Goal: Task Accomplishment & Management: Complete application form

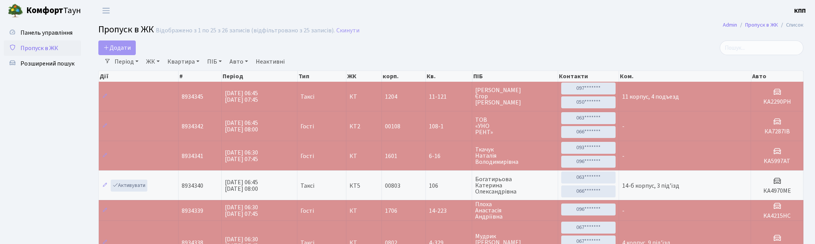
select select "25"
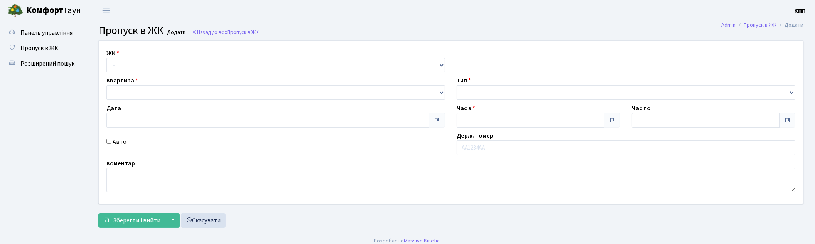
select select "271"
click at [106, 58] on select "- КТ, вул. Регенераторна, 4 КТ2, просп. Соборності, 17 КТ3, вул. Березнева, 16 …" at bounding box center [275, 65] width 339 height 15
type input "31.08.2025"
type input "07:00"
type input "08:15"
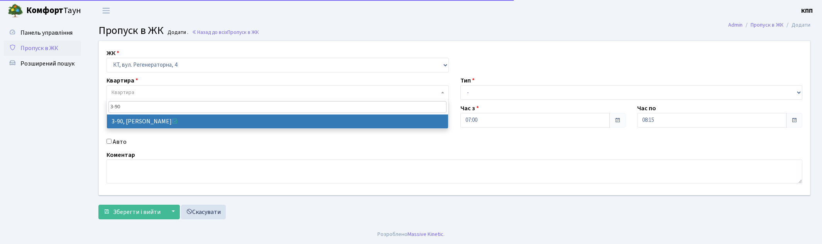
type input "3-90"
select select "899"
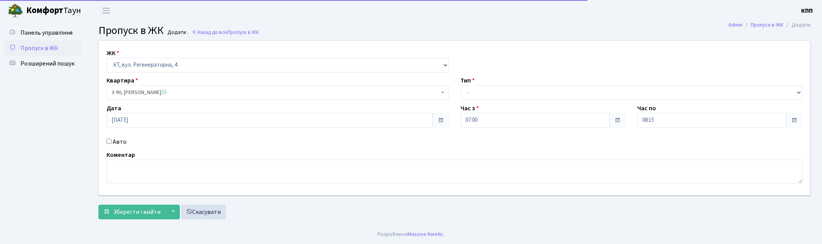
click at [117, 142] on label "Авто" at bounding box center [120, 141] width 14 height 9
click at [111, 142] on input "Авто" at bounding box center [108, 141] width 5 height 5
checkbox input "true"
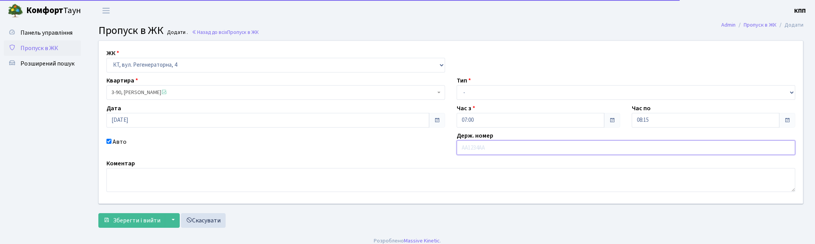
click at [490, 147] on input "text" at bounding box center [626, 147] width 339 height 15
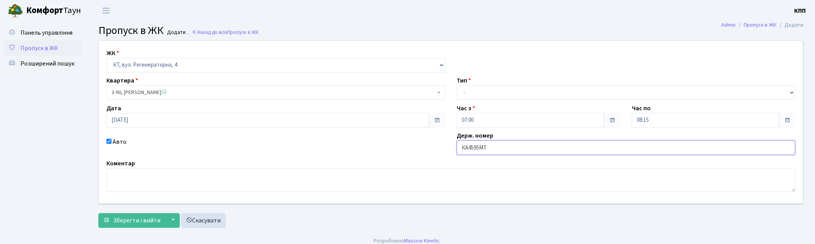
type input "КА4595МТ"
click at [475, 84] on div "Тип - Доставка Таксі Гості Сервіс" at bounding box center [626, 88] width 350 height 24
click at [475, 89] on select "- Доставка Таксі Гості Сервіс" at bounding box center [626, 92] width 339 height 15
select select "2"
click at [457, 85] on select "- Доставка Таксі Гості Сервіс" at bounding box center [626, 92] width 339 height 15
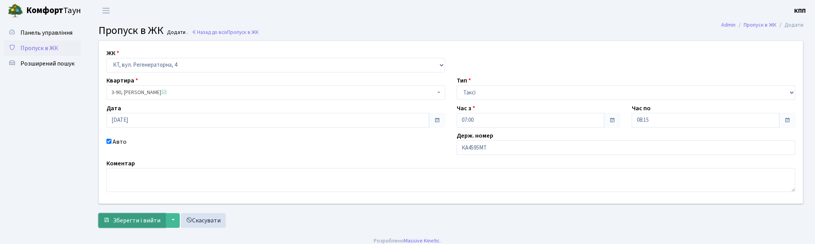
click at [117, 222] on span "Зберегти і вийти" at bounding box center [136, 220] width 47 height 8
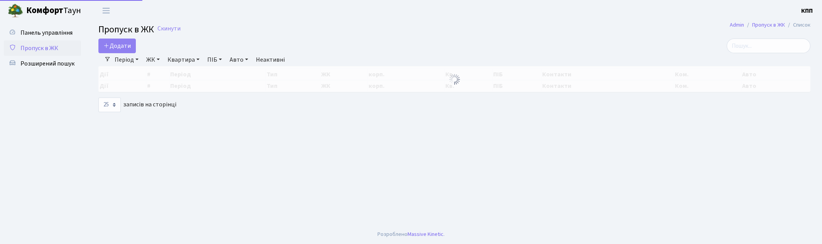
select select "25"
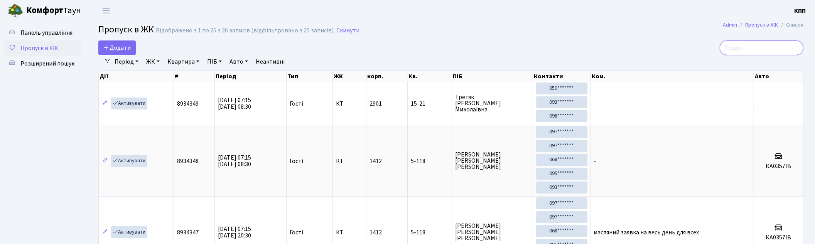
click at [747, 42] on input "search" at bounding box center [762, 48] width 84 height 15
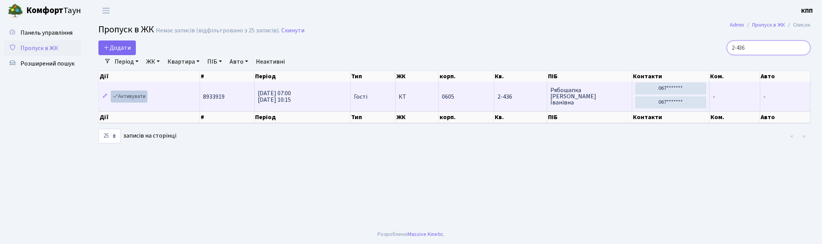
type input "2-436"
click at [140, 99] on link "Активувати" at bounding box center [129, 97] width 37 height 12
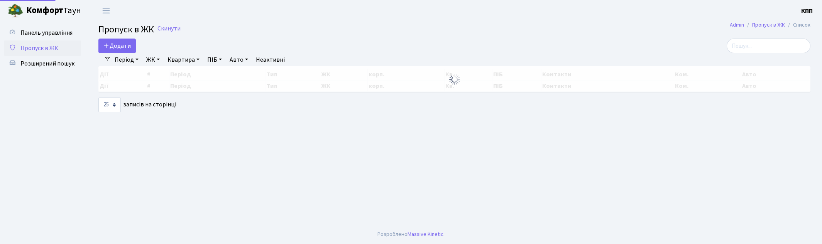
select select "25"
click at [758, 41] on input "search" at bounding box center [768, 46] width 84 height 15
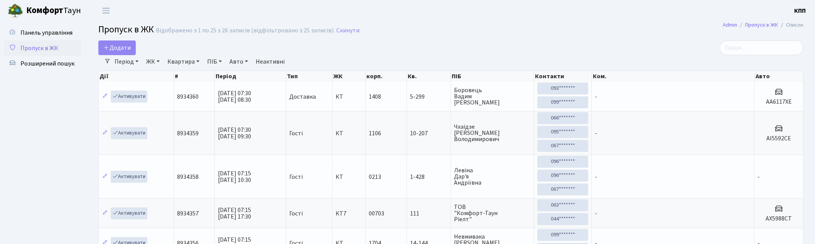
select select "25"
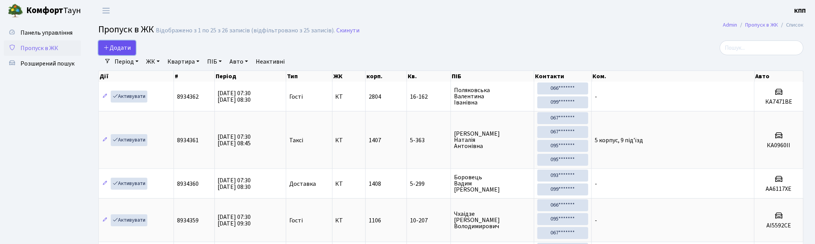
click at [125, 47] on span "Додати" at bounding box center [116, 48] width 27 height 8
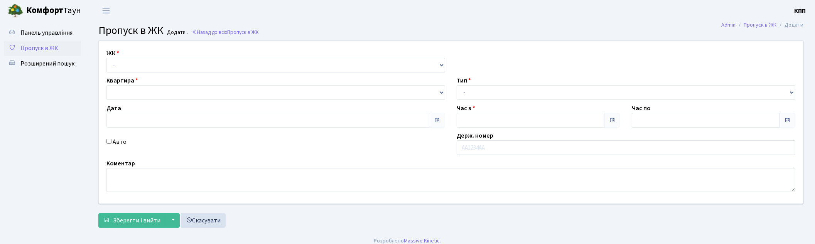
type input "[DATE]"
type input "07:30"
type input "08:30"
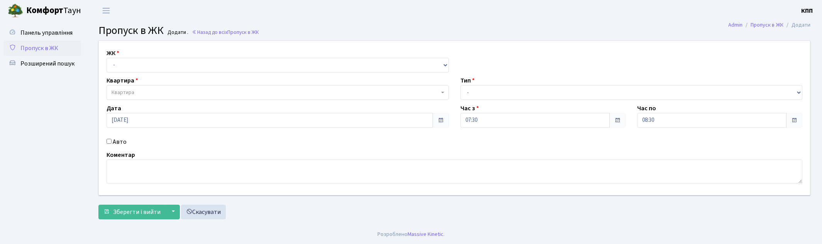
select select "271"
click at [106, 58] on select "- КТ, вул. Регенераторна, 4 КТ2, просп. [STREET_ADDRESS] [STREET_ADDRESS] [PERS…" at bounding box center [277, 65] width 342 height 15
select select
click at [139, 92] on span "Квартира" at bounding box center [275, 93] width 328 height 8
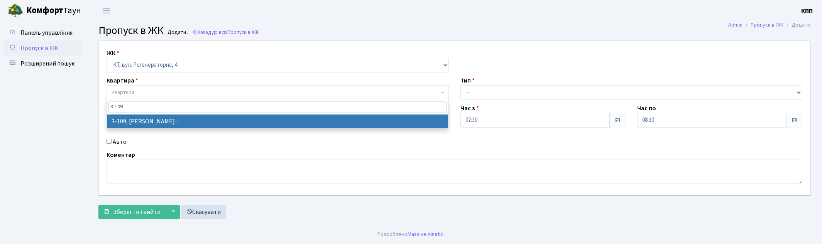
type input "3-109"
select select "918"
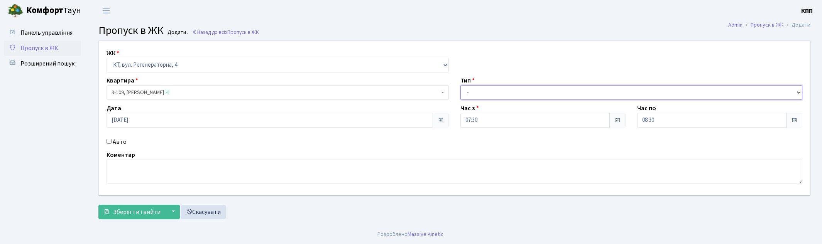
click at [492, 92] on select "- Доставка Таксі Гості Сервіс" at bounding box center [631, 92] width 342 height 15
select select "3"
click at [460, 85] on select "- Доставка Таксі Гості Сервіс" at bounding box center [631, 92] width 342 height 15
click at [132, 208] on span "Зберегти і вийти" at bounding box center [136, 212] width 47 height 8
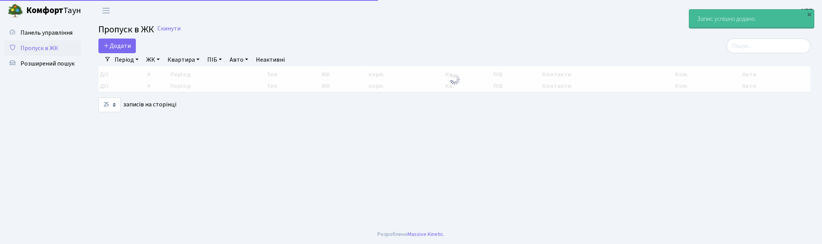
select select "25"
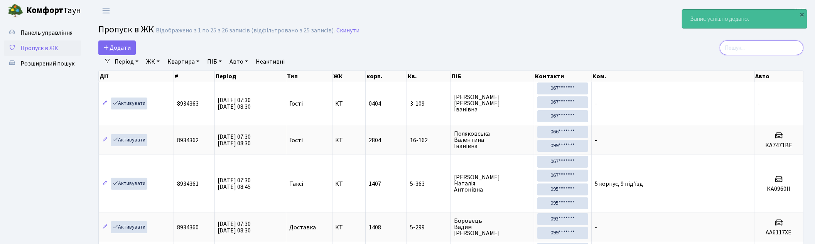
click at [757, 45] on input "search" at bounding box center [762, 48] width 84 height 15
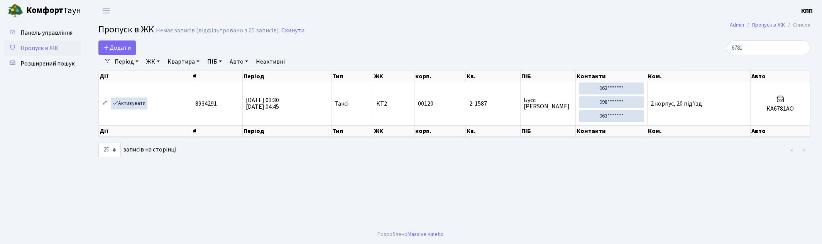
select select "25"
click at [28, 50] on span "Пропуск в ЖК" at bounding box center [39, 48] width 38 height 8
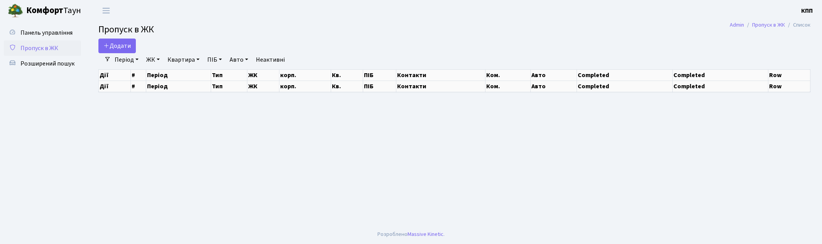
select select "25"
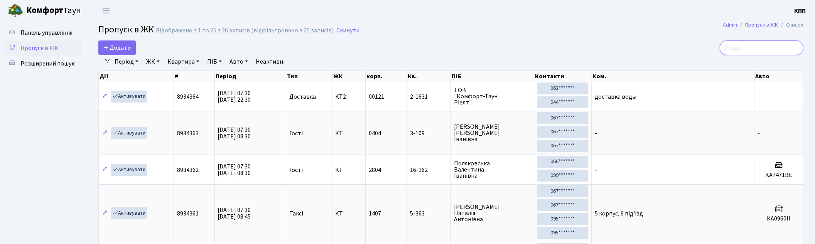
click at [763, 45] on input "search" at bounding box center [762, 48] width 84 height 15
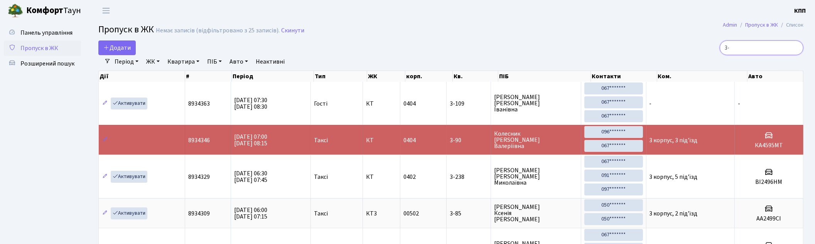
type input "3"
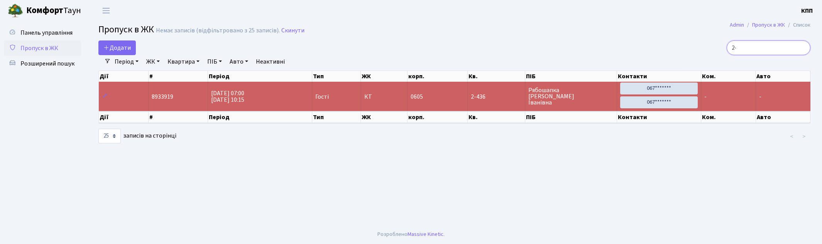
type input "2"
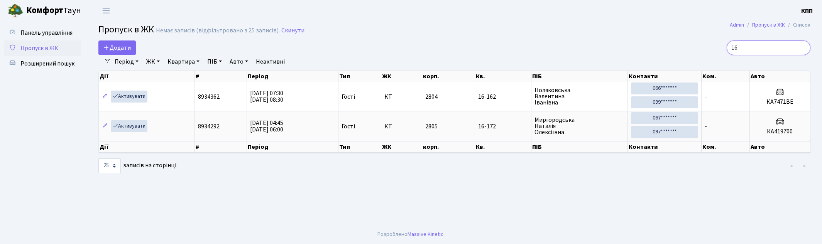
type input "1"
